Goal: Find specific page/section

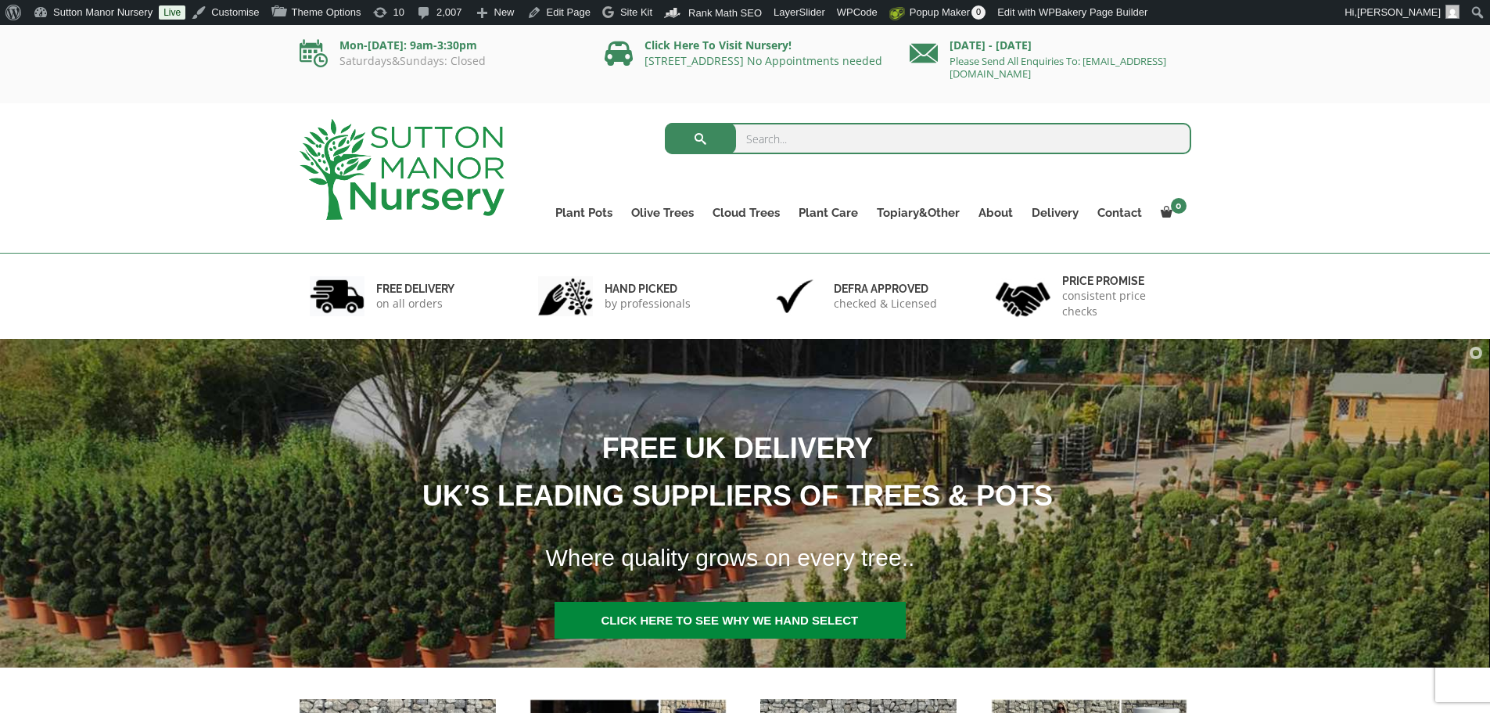
click at [768, 136] on input "search" at bounding box center [928, 138] width 527 height 31
type input "6"
type input "j622"
click at [665, 123] on button "submit" at bounding box center [700, 138] width 71 height 31
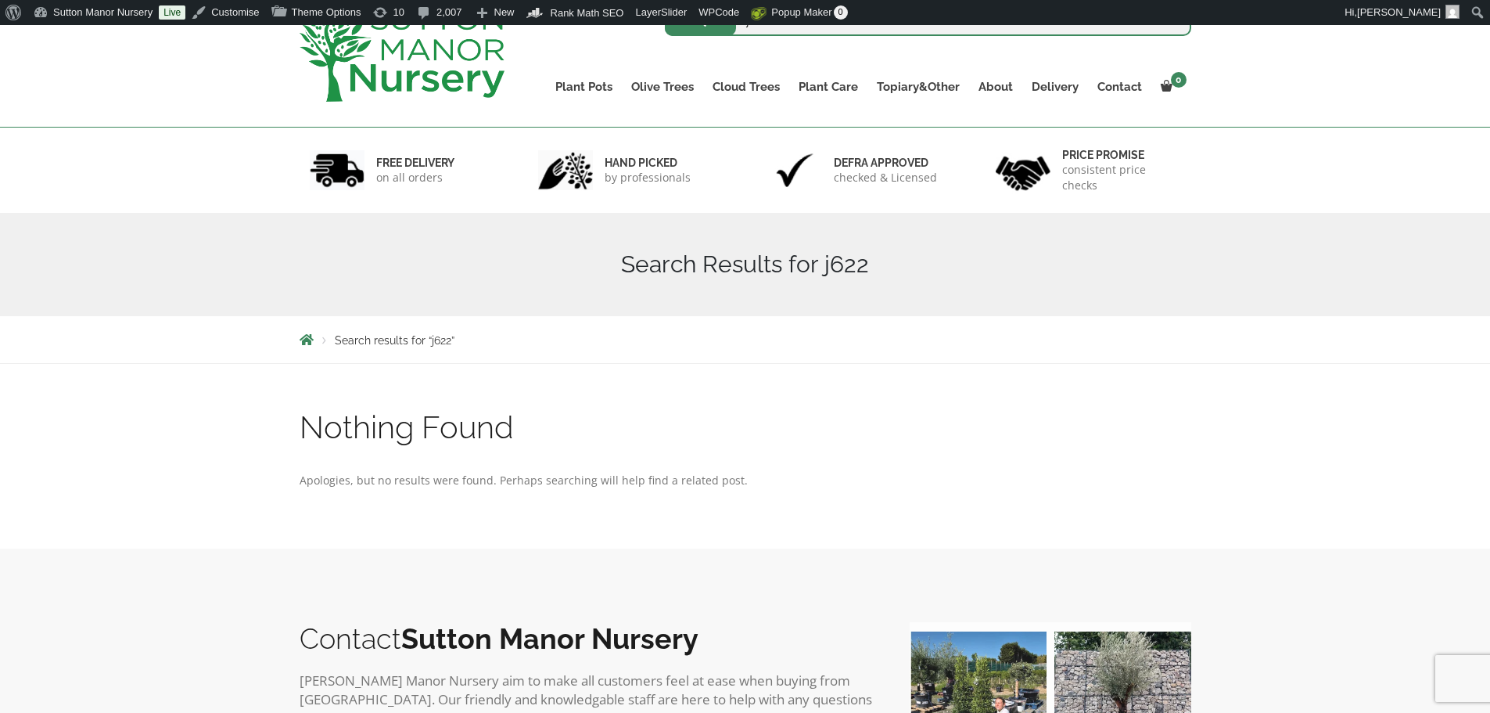
scroll to position [156, 0]
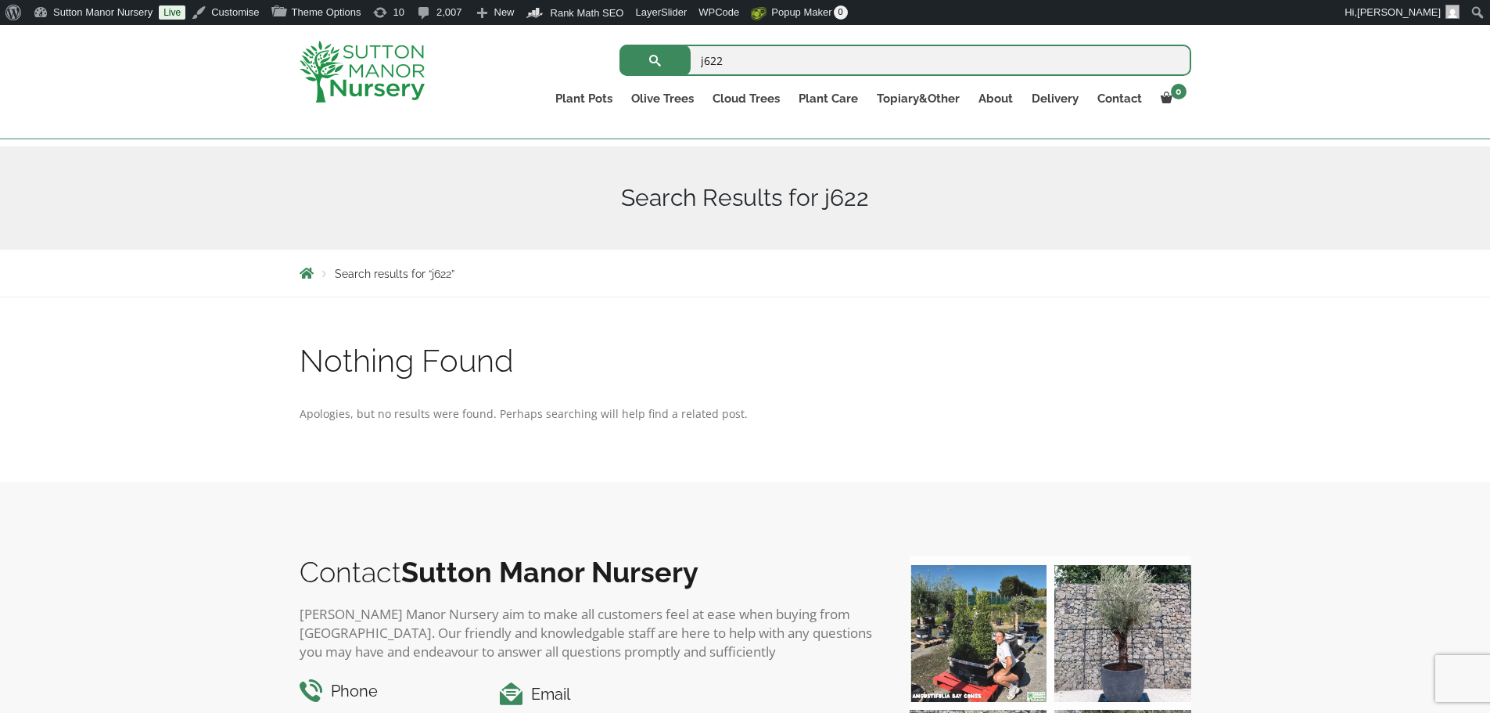
click at [358, 72] on img at bounding box center [362, 72] width 125 height 62
